Goal: Navigation & Orientation: Find specific page/section

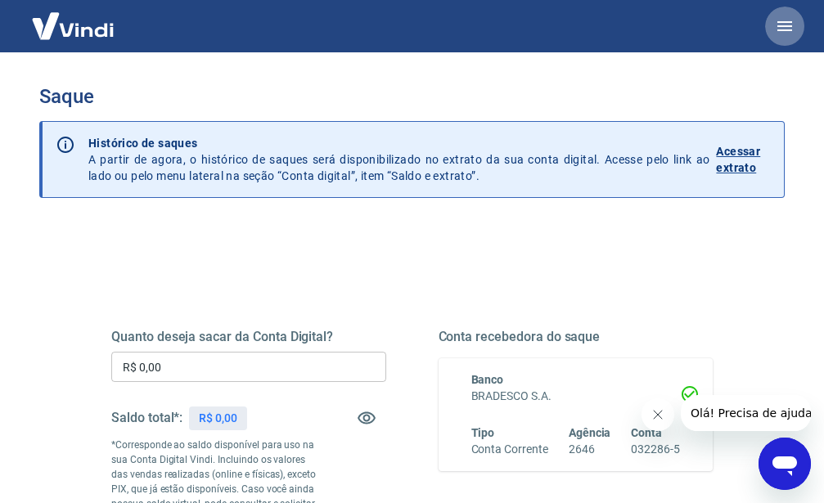
click at [788, 25] on icon "button" at bounding box center [784, 26] width 15 height 10
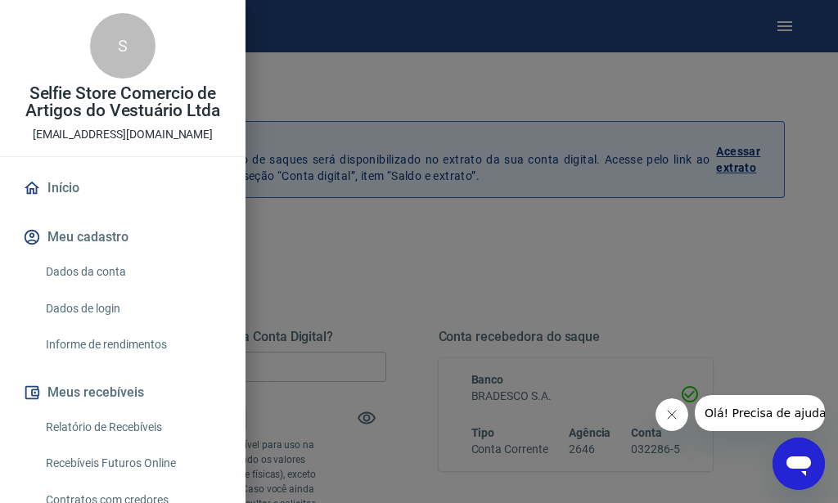
click at [75, 184] on link "Início" at bounding box center [123, 188] width 206 height 36
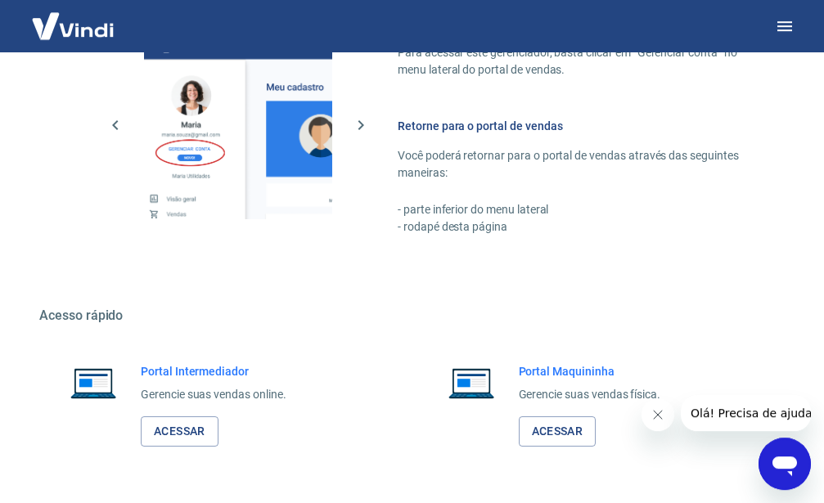
scroll to position [822, 0]
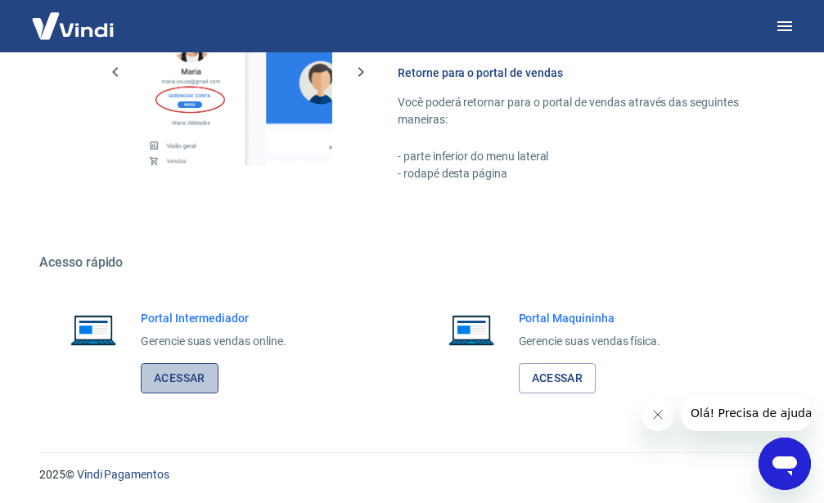
click at [182, 371] on link "Acessar" at bounding box center [180, 378] width 78 height 30
